Goal: Task Accomplishment & Management: Use online tool/utility

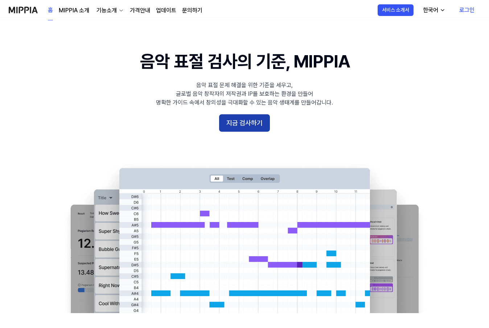
click at [252, 123] on button "지금 검사하기" at bounding box center [244, 122] width 51 height 17
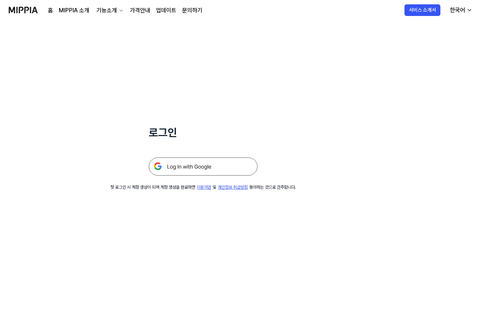
click at [223, 161] on img at bounding box center [203, 166] width 109 height 18
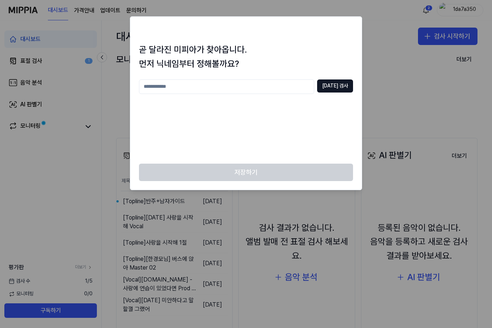
click at [304, 89] on input "text" at bounding box center [226, 86] width 175 height 15
type input "*"
type input "********"
click at [330, 89] on button "중복 검사" at bounding box center [335, 85] width 36 height 13
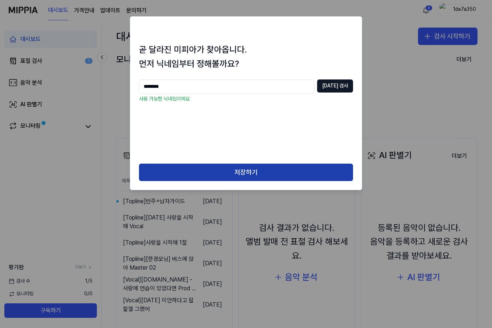
click at [245, 166] on button "저장하기" at bounding box center [246, 172] width 214 height 17
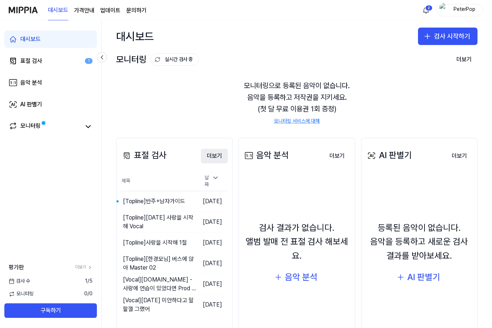
click at [216, 155] on button "더보기" at bounding box center [214, 156] width 27 height 15
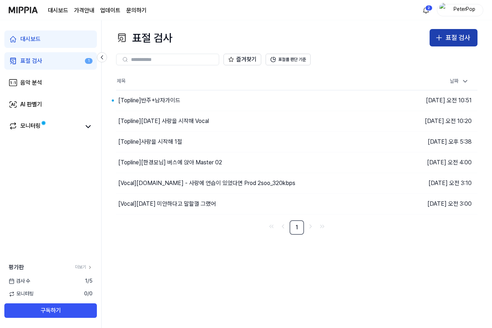
click at [448, 34] on div "표절 검사" at bounding box center [458, 38] width 25 height 11
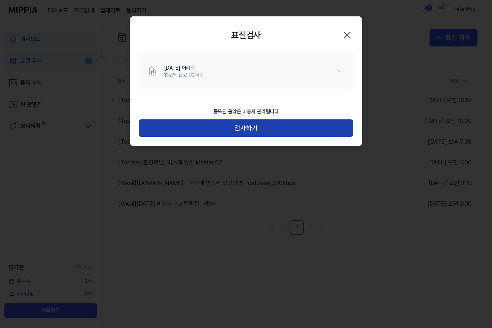
click at [271, 127] on button "검사하기" at bounding box center [246, 127] width 214 height 17
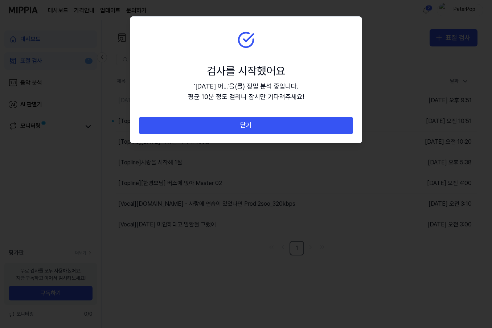
click at [271, 127] on button "닫기" at bounding box center [246, 125] width 214 height 17
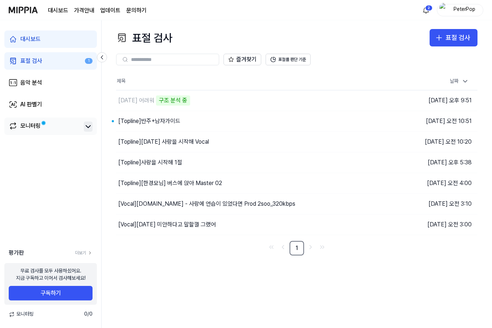
click at [85, 124] on icon at bounding box center [88, 126] width 9 height 9
click at [198, 238] on div "제목 날짜 25.09.19 어려워 구조 분석 중 이동하기 2025.09.19 오후 9:51 [Topline] 반주+남자가이드 이동하기 2025…" at bounding box center [296, 164] width 361 height 183
click at [54, 83] on link "음악 분석" at bounding box center [50, 82] width 93 height 17
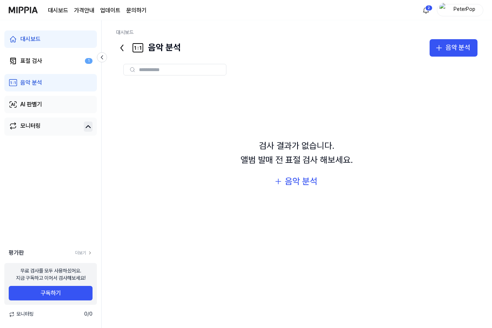
click at [56, 101] on link "AI 판별기" at bounding box center [50, 104] width 93 height 17
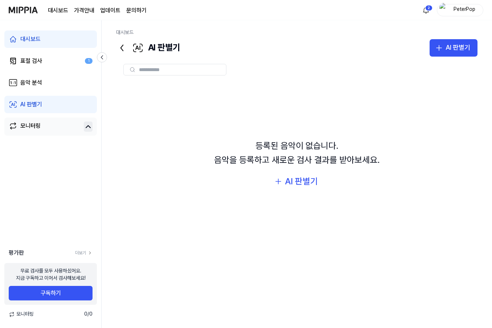
click at [54, 121] on div "모니터링" at bounding box center [50, 127] width 93 height 18
click at [53, 127] on link "모니터링" at bounding box center [45, 127] width 72 height 10
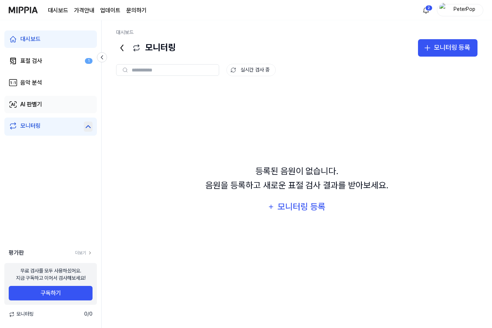
click at [52, 99] on link "AI 판별기" at bounding box center [50, 104] width 93 height 17
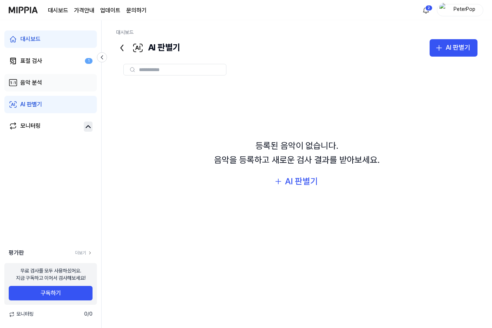
click at [49, 79] on link "음악 분석" at bounding box center [50, 82] width 93 height 17
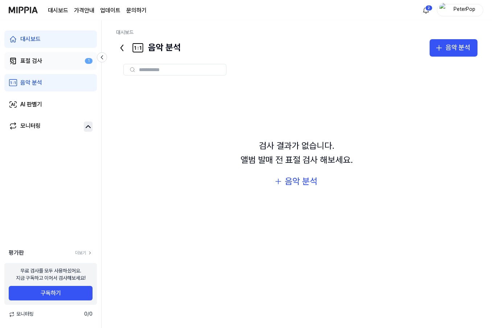
click at [48, 63] on link "표절 검사 1" at bounding box center [50, 60] width 93 height 17
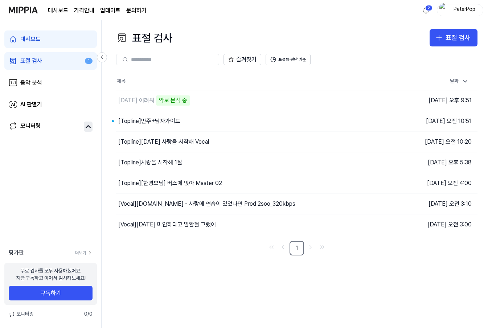
click at [76, 8] on page\) "가격안내" at bounding box center [84, 10] width 20 height 9
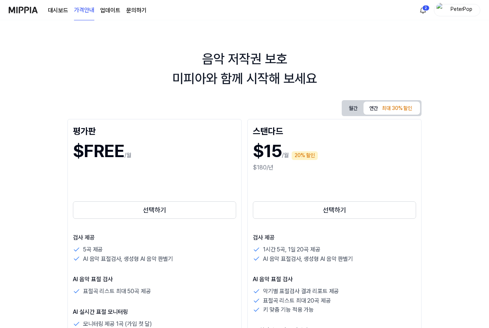
click at [54, 9] on link "대시보드" at bounding box center [58, 10] width 20 height 9
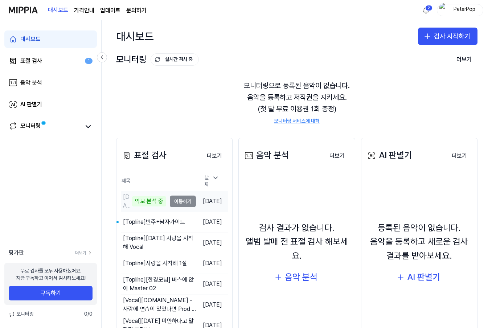
click at [138, 196] on div "악보 분석 중" at bounding box center [149, 201] width 34 height 10
click at [216, 203] on td "2025.09.19." at bounding box center [212, 201] width 32 height 21
click at [218, 198] on td "2025.09.19." at bounding box center [212, 201] width 32 height 21
click at [216, 156] on button "더보기" at bounding box center [214, 156] width 27 height 15
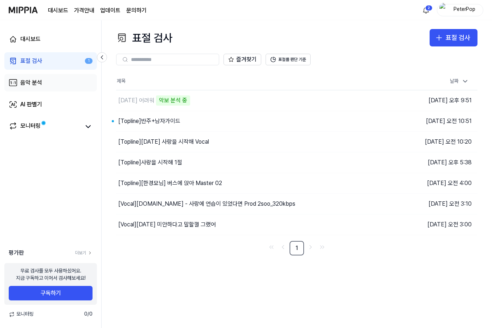
click at [73, 87] on link "음악 분석" at bounding box center [50, 82] width 93 height 17
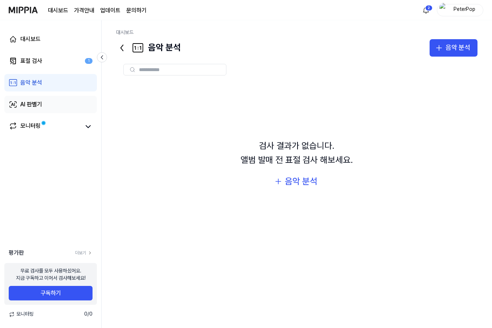
click at [73, 104] on link "AI 판별기" at bounding box center [50, 104] width 93 height 17
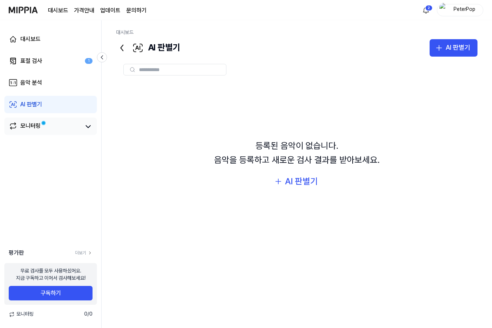
click at [75, 122] on link "모니터링" at bounding box center [45, 127] width 72 height 10
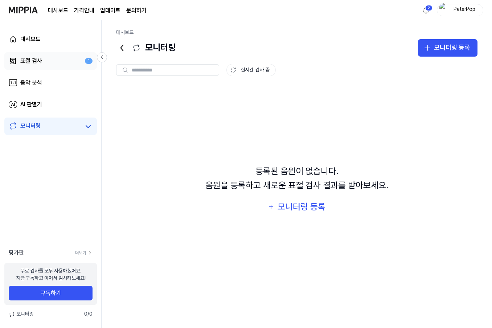
click at [70, 64] on link "표절 검사 1" at bounding box center [50, 60] width 93 height 17
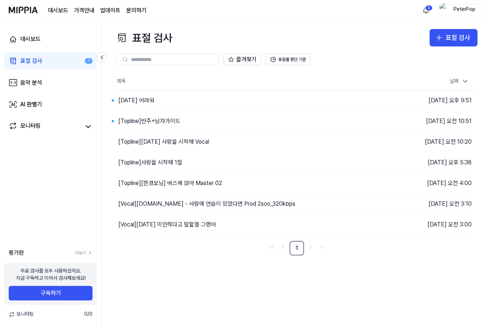
click at [281, 285] on div "표절 검사 표절 검사 표절 검사 음악 분석 AI 판별기 즐겨찾기 표절률 판단 기준 제목 날짜 25.09.19 어려워 이동하기 2025.09.1…" at bounding box center [297, 174] width 390 height 308
click at [187, 99] on div "25.09.19 어려워" at bounding box center [220, 100] width 209 height 20
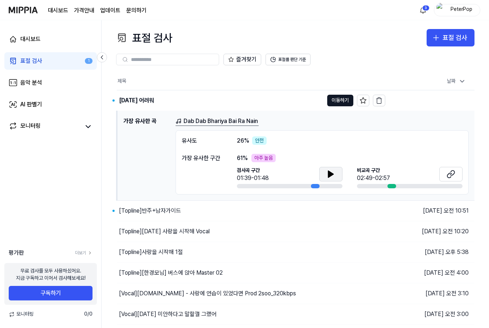
click at [321, 175] on button at bounding box center [330, 174] width 23 height 15
click at [424, 183] on div "비교곡 구간 02:49-02:57" at bounding box center [410, 178] width 106 height 22
click at [440, 178] on button at bounding box center [450, 174] width 23 height 15
click at [328, 171] on icon at bounding box center [331, 174] width 9 height 9
click at [295, 148] on div "유사도 26 % 안전 가장 유사한 구간 61 % 아주 높음 검사곡 구간 01:39-01:48 비교곡 구간 02:49-02:57" at bounding box center [322, 162] width 293 height 65
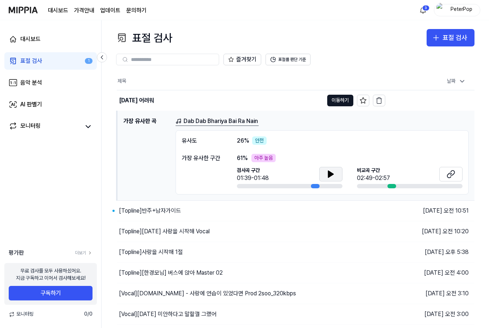
click at [293, 111] on td "가장 유사한 곡 Dab Dab Bhariya Bai Ra Nain 유사도 26 % 안전 가장 유사한 구간 61 % 아주 높음 검사곡 구간 01…" at bounding box center [296, 156] width 358 height 90
click at [224, 120] on link "Dab Dab Bhariya Bai Ra Nain" at bounding box center [217, 121] width 83 height 9
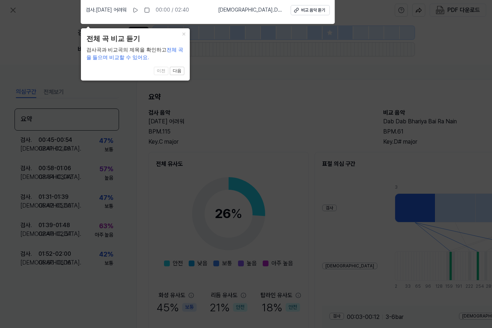
click at [232, 93] on icon at bounding box center [246, 162] width 492 height 332
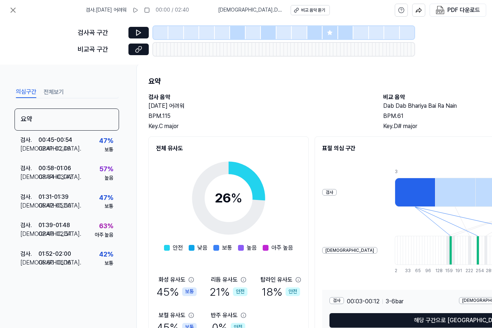
scroll to position [60, 0]
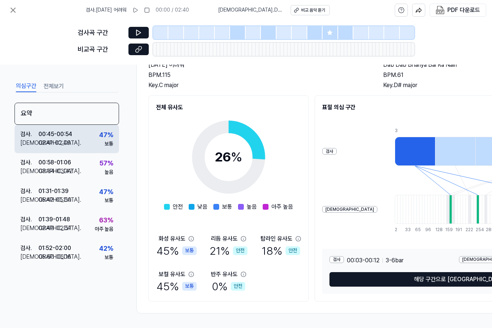
click at [93, 145] on div "검사 . 00:45 - 00:54 비교 . 02:41 - 02:49 47 % 보통" at bounding box center [67, 139] width 104 height 28
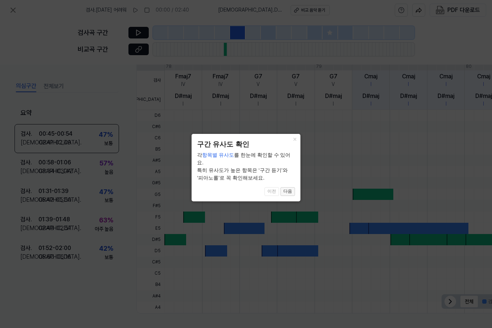
click at [293, 187] on button "다음" at bounding box center [287, 191] width 15 height 9
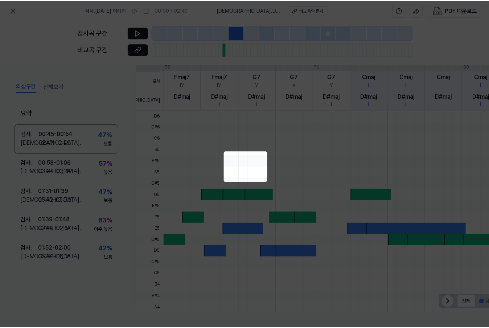
scroll to position [148, 97]
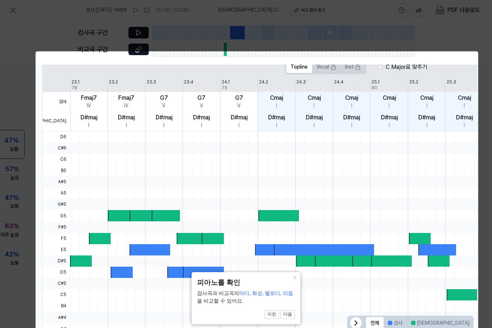
click at [116, 35] on icon at bounding box center [246, 169] width 492 height 339
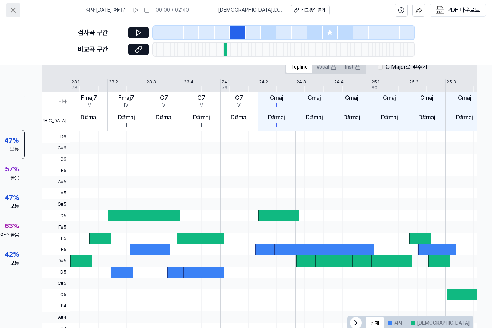
click at [15, 10] on icon at bounding box center [13, 10] width 9 height 9
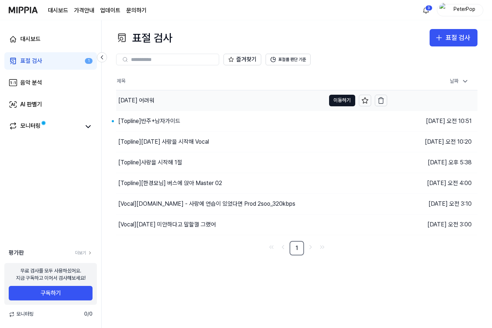
click at [145, 99] on div "25.09.19 어려워" at bounding box center [136, 100] width 36 height 9
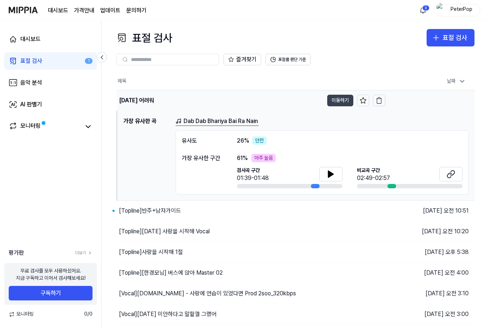
click at [337, 100] on button "이동하기" at bounding box center [340, 101] width 26 height 12
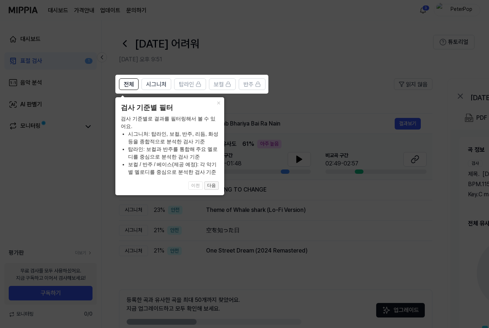
click at [212, 185] on button "다음" at bounding box center [211, 185] width 15 height 9
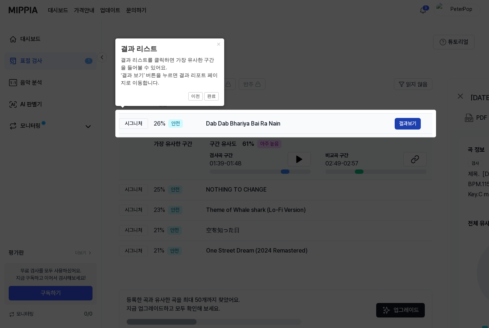
click at [407, 126] on button "결과보기" at bounding box center [408, 124] width 26 height 12
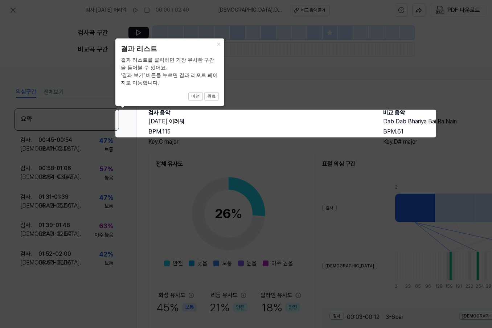
click at [273, 95] on icon at bounding box center [246, 164] width 492 height 328
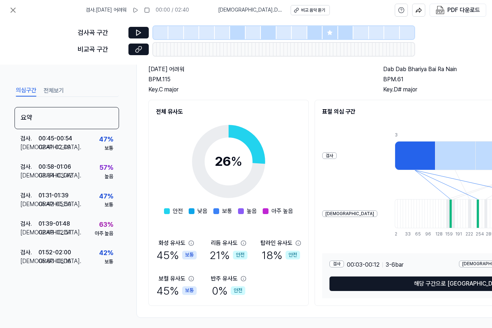
scroll to position [60, 0]
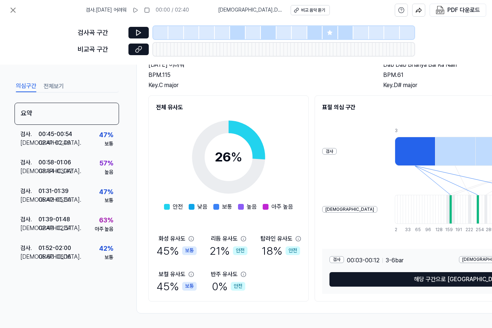
click at [293, 243] on div "18 % 안전" at bounding box center [281, 250] width 38 height 15
click at [293, 246] on div "안전" at bounding box center [293, 250] width 15 height 9
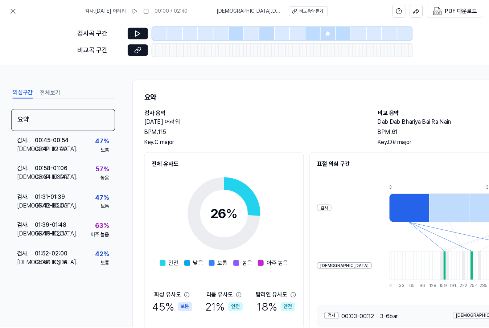
scroll to position [0, 0]
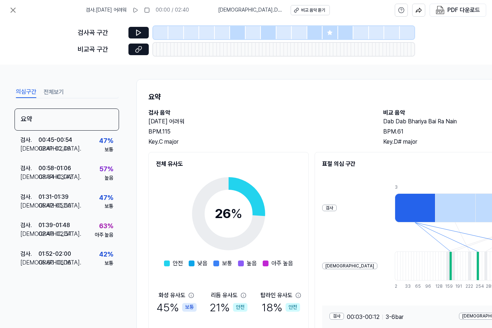
click at [53, 91] on button "전체보기" at bounding box center [54, 92] width 20 height 12
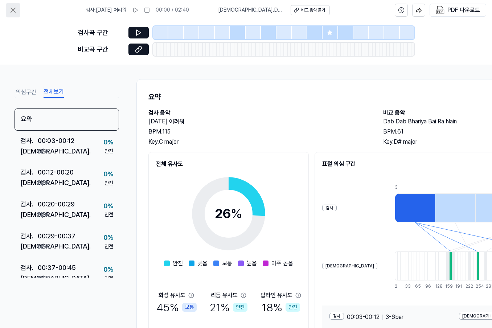
click at [12, 9] on icon at bounding box center [13, 10] width 4 height 4
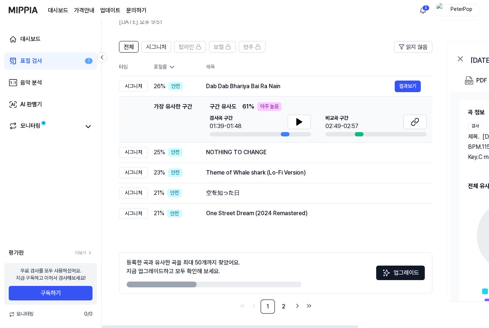
scroll to position [38, 0]
click at [409, 152] on button "결과보기" at bounding box center [408, 152] width 26 height 12
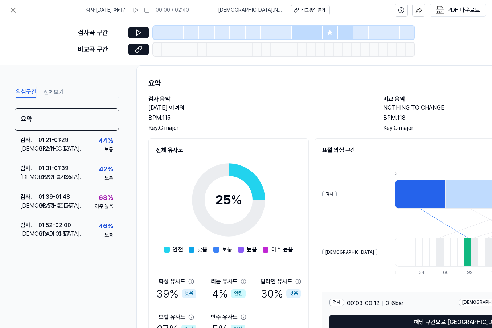
scroll to position [36, 0]
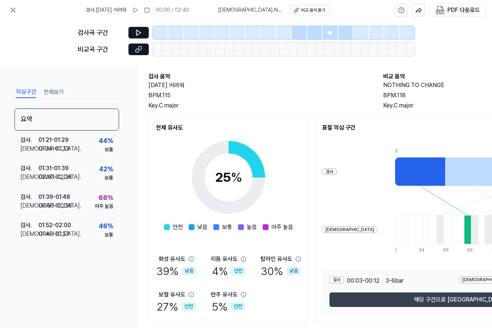
click at [443, 296] on button "해당 구간으로 이동" at bounding box center [458, 299] width 259 height 15
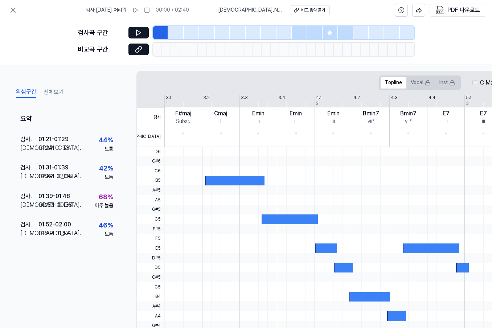
scroll to position [145, 0]
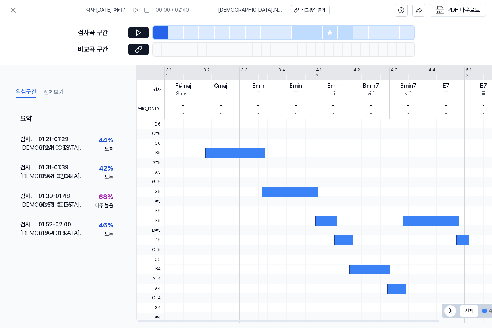
click at [224, 153] on div at bounding box center [235, 153] width 60 height 10
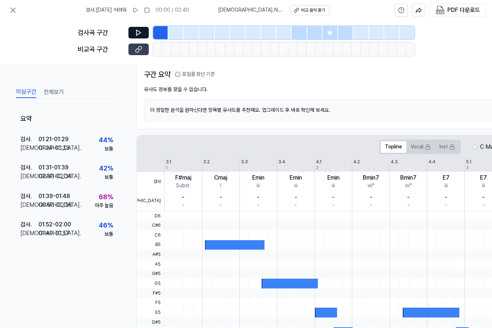
scroll to position [0, 0]
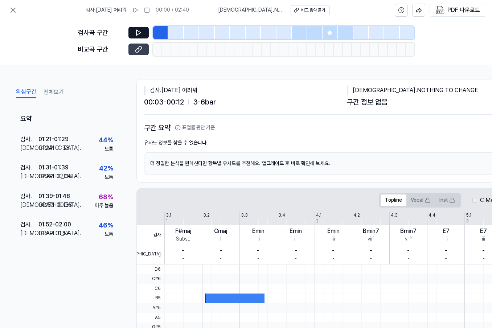
click at [138, 47] on icon at bounding box center [138, 49] width 7 height 7
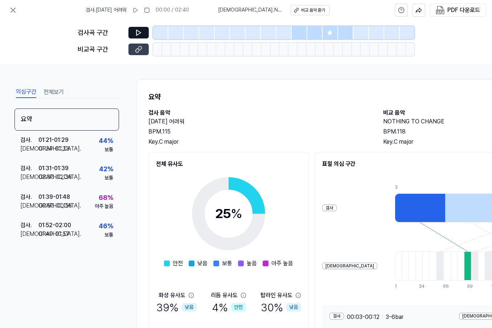
click at [138, 50] on icon at bounding box center [140, 48] width 4 height 4
click at [285, 128] on div "BPM. 115" at bounding box center [258, 131] width 220 height 9
click at [230, 145] on div "Key. C major" at bounding box center [258, 142] width 220 height 9
click at [135, 34] on button at bounding box center [138, 33] width 20 height 12
click at [137, 31] on icon at bounding box center [138, 32] width 4 height 5
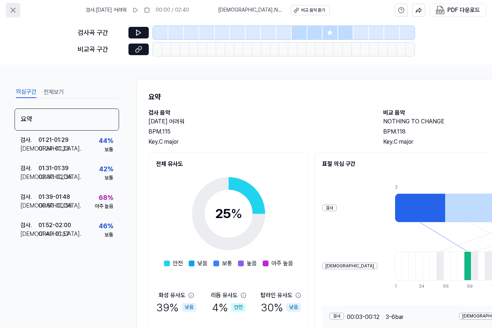
click at [13, 11] on icon at bounding box center [13, 10] width 4 height 4
click at [138, 9] on icon at bounding box center [135, 10] width 6 height 6
click at [222, 40] on div "검사곡 구간 비교곡 구간" at bounding box center [246, 42] width 337 height 44
click at [295, 33] on div at bounding box center [299, 32] width 15 height 13
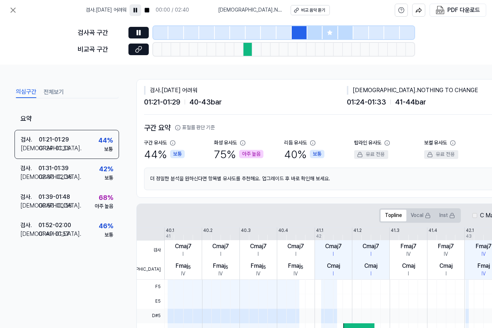
click at [324, 32] on div at bounding box center [330, 32] width 15 height 13
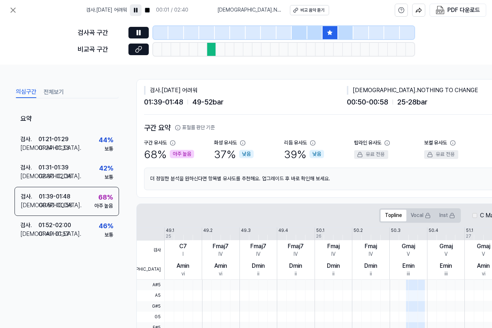
click at [317, 32] on div at bounding box center [314, 32] width 15 height 13
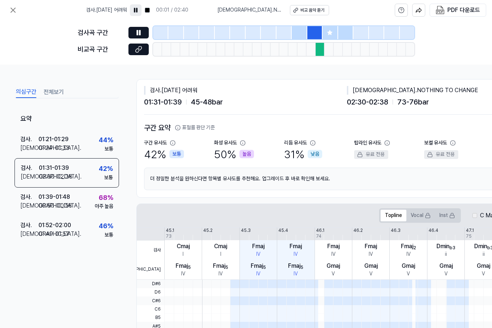
click at [327, 32] on icon at bounding box center [330, 33] width 6 height 6
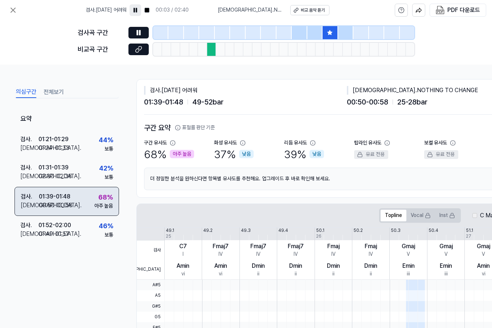
click at [76, 205] on div "검사 . 01:39 - 01:48 비교 . 00:50 - 00:58 68 % 아주 높음" at bounding box center [67, 201] width 104 height 29
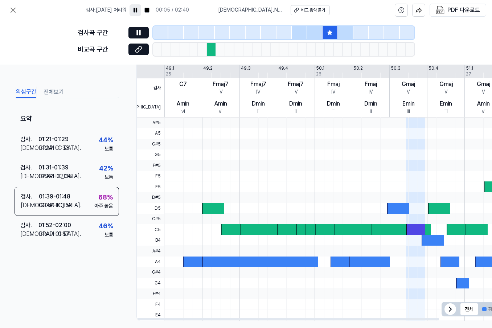
scroll to position [173, 0]
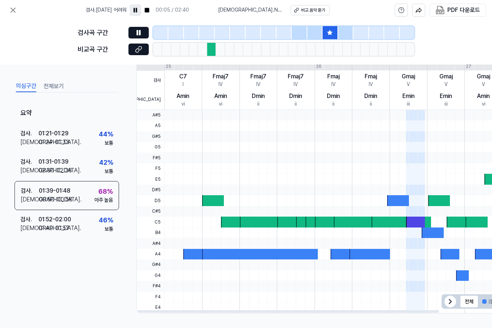
click at [410, 217] on div at bounding box center [415, 222] width 19 height 11
click at [413, 218] on div at bounding box center [415, 222] width 19 height 11
click at [423, 223] on div at bounding box center [415, 222] width 19 height 11
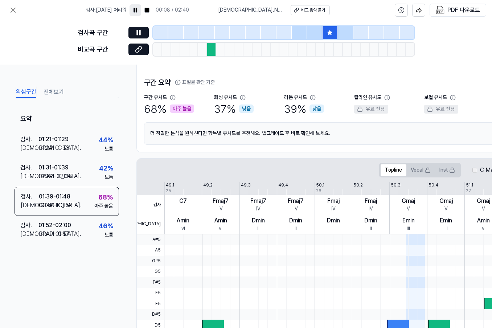
scroll to position [0, 0]
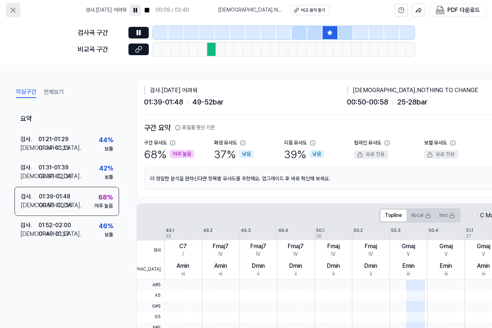
click at [7, 9] on button at bounding box center [13, 10] width 15 height 15
click at [13, 13] on icon at bounding box center [13, 10] width 9 height 9
